Goal: Task Accomplishment & Management: Manage account settings

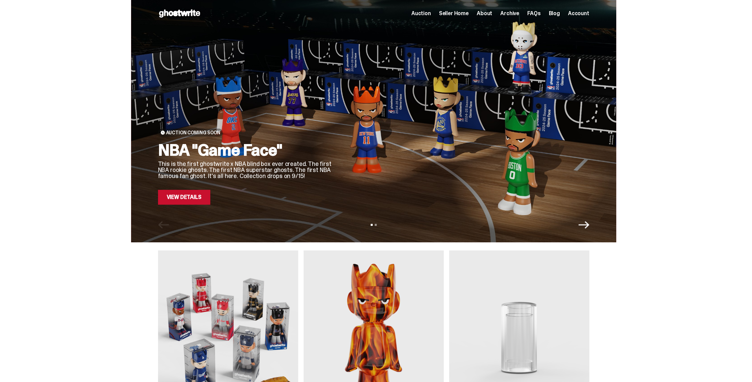
click at [180, 196] on link "View Details" at bounding box center [184, 197] width 52 height 15
click at [576, 16] on span "Account" at bounding box center [578, 13] width 21 height 5
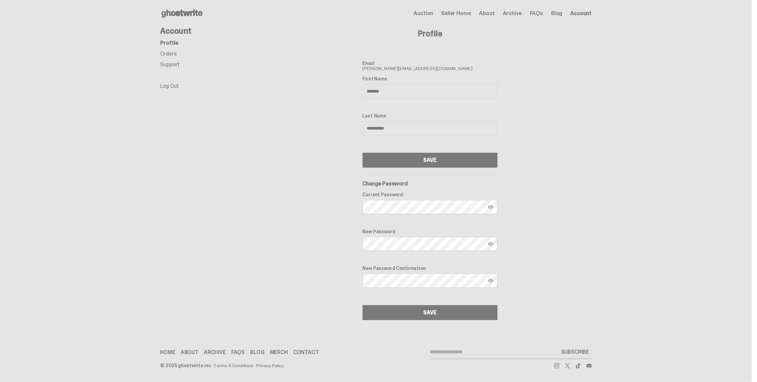
click at [164, 51] on link "Orders" at bounding box center [168, 53] width 16 height 7
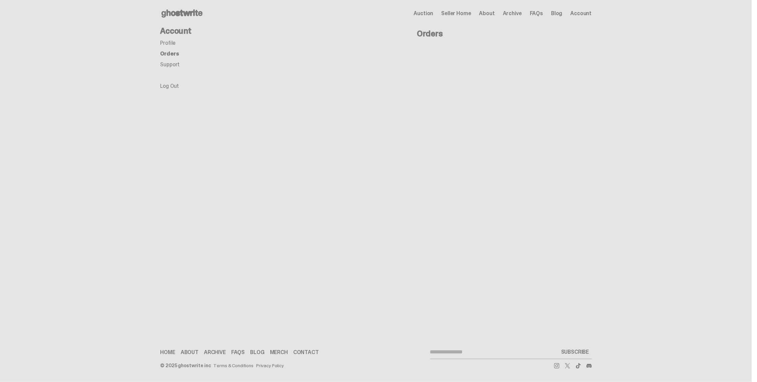
click at [181, 12] on use at bounding box center [181, 13] width 41 height 8
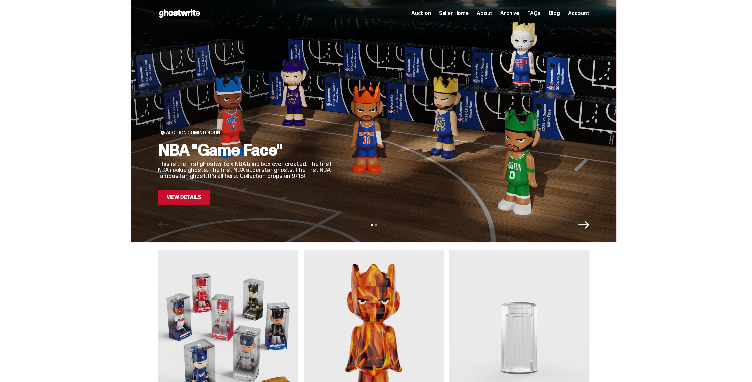
click at [583, 14] on span "Account" at bounding box center [578, 13] width 21 height 5
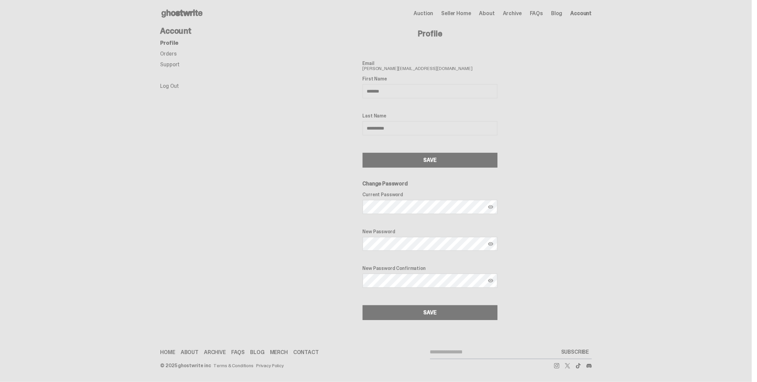
click at [175, 55] on link "Orders" at bounding box center [168, 53] width 16 height 7
